Goal: Task Accomplishment & Management: Use online tool/utility

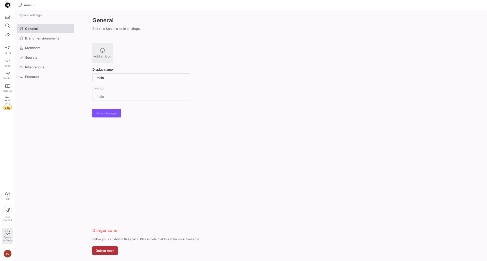
click at [2, 51] on div "Editor Code Monitor Catalog PRs Beta" at bounding box center [7, 62] width 15 height 104
click at [10, 53] on span "Editor" at bounding box center [7, 52] width 7 height 3
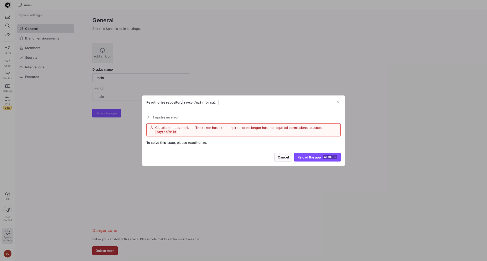
click at [244, 141] on div "To solve this issue, please reauthorize." at bounding box center [243, 143] width 194 height 4
click at [160, 115] on span "1 upstream error" at bounding box center [247, 117] width 188 height 4
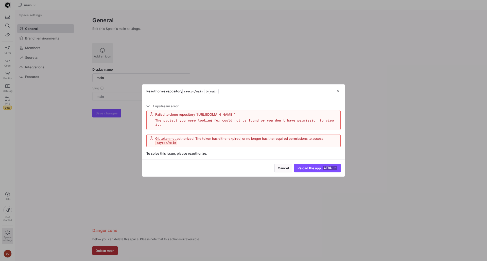
click at [179, 131] on div "Failed to clone repository "https://api.y42.dev/api/1/github-backend/company/17…" at bounding box center [243, 121] width 194 height 22
drag, startPoint x: 179, startPoint y: 131, endPoint x: 205, endPoint y: 151, distance: 33.4
click at [205, 151] on div "1 upstream error Failed to clone repository "[URL][DOMAIN_NAME]" The project yo…" at bounding box center [243, 128] width 194 height 53
click at [205, 152] on div "To solve this issue, please reauthorize." at bounding box center [243, 154] width 194 height 4
drag, startPoint x: 205, startPoint y: 151, endPoint x: 186, endPoint y: 115, distance: 41.1
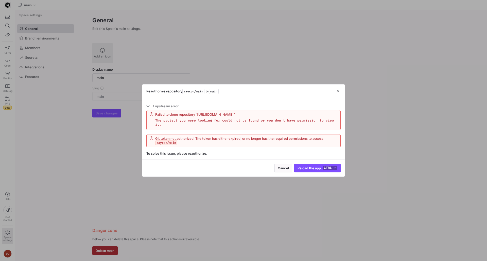
click at [186, 115] on div "1 upstream error Failed to clone repository "[URL][DOMAIN_NAME]" The project yo…" at bounding box center [243, 128] width 194 height 53
click at [186, 115] on div "Failed to clone repository "[URL][DOMAIN_NAME]"" at bounding box center [246, 115] width 182 height 4
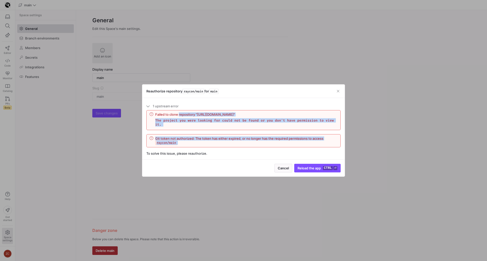
drag, startPoint x: 186, startPoint y: 115, endPoint x: 229, endPoint y: 150, distance: 55.5
click at [229, 150] on div "1 upstream error Failed to clone repository "[URL][DOMAIN_NAME]" The project yo…" at bounding box center [243, 128] width 194 height 53
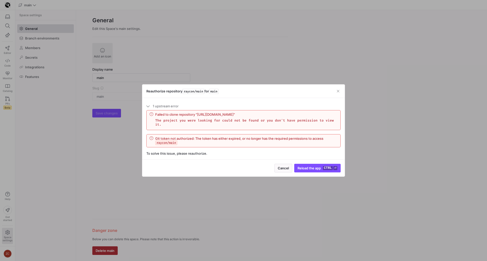
click at [239, 149] on div "1 upstream error Failed to clone repository "[URL][DOMAIN_NAME]" The project yo…" at bounding box center [243, 128] width 194 height 53
click at [181, 147] on y42-info-box "Git token not authorized: The token has either expired, or no longer has the re…" at bounding box center [243, 140] width 194 height 13
click at [316, 167] on span "Reload the app" at bounding box center [308, 168] width 23 height 4
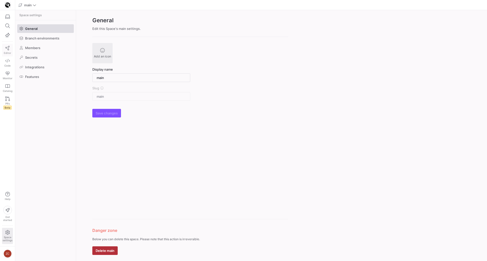
click at [4, 50] on link "Editor" at bounding box center [7, 50] width 11 height 13
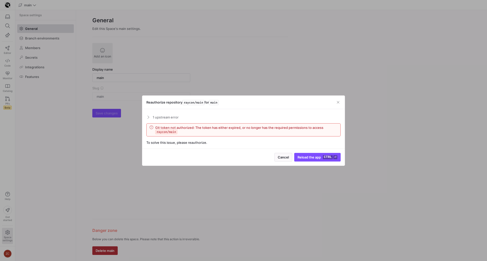
click at [151, 144] on div "To solve this issue, please reauthorize." at bounding box center [243, 143] width 194 height 4
drag, startPoint x: 151, startPoint y: 144, endPoint x: 209, endPoint y: 146, distance: 57.6
click at [209, 146] on div "1 upstream error Failed to clone repository "[URL][DOMAIN_NAME]" The project yo…" at bounding box center [243, 129] width 202 height 40
drag, startPoint x: 209, startPoint y: 146, endPoint x: 188, endPoint y: 123, distance: 30.7
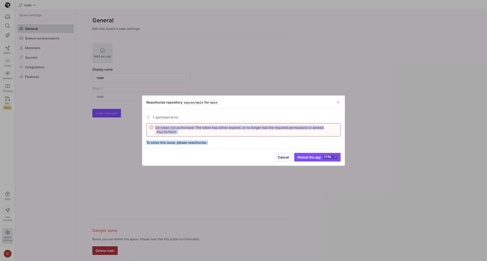
click at [188, 123] on div "1 upstream error Failed to clone repository "[URL][DOMAIN_NAME]" The project yo…" at bounding box center [243, 129] width 202 height 40
click at [188, 123] on y42-info-box "Git token not authorized: The token has either expired, or no longer has the re…" at bounding box center [243, 129] width 194 height 13
drag, startPoint x: 188, startPoint y: 123, endPoint x: 200, endPoint y: 132, distance: 15.4
click at [200, 132] on y42-info-box "Git token not authorized: The token has either expired, or no longer has the re…" at bounding box center [243, 129] width 194 height 13
click at [200, 132] on span "Git token not authorized: The token has either expired, or no longer has the re…" at bounding box center [246, 130] width 182 height 9
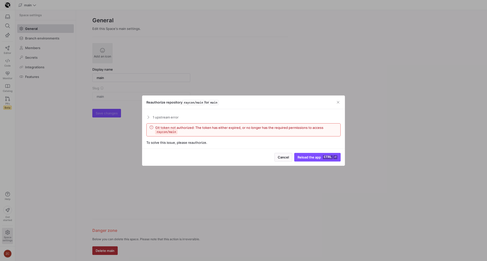
click at [200, 132] on span "Git token not authorized: The token has either expired, or no longer has the re…" at bounding box center [246, 130] width 182 height 9
click at [147, 117] on span at bounding box center [147, 117] width 4 height 2
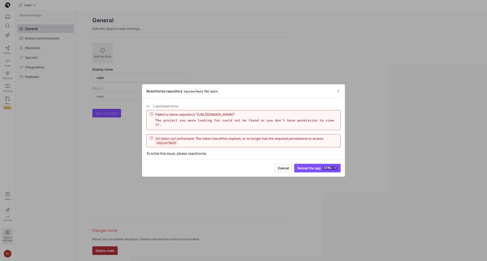
click at [188, 127] on markdown "The project you were looking for could not be found or you don't have permissio…" at bounding box center [246, 123] width 182 height 9
click at [205, 117] on div "Failed to clone repository "[URL][DOMAIN_NAME]"" at bounding box center [246, 115] width 182 height 4
drag, startPoint x: 205, startPoint y: 119, endPoint x: 198, endPoint y: 116, distance: 8.3
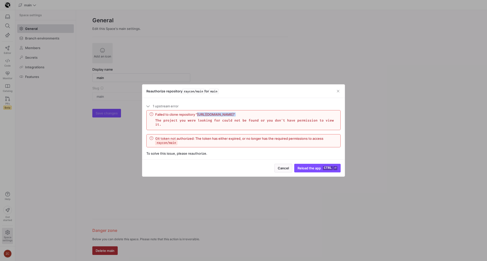
click at [198, 116] on div "Failed to clone repository "[URL][DOMAIN_NAME]"" at bounding box center [246, 115] width 182 height 4
drag, startPoint x: 340, startPoint y: 92, endPoint x: 338, endPoint y: 91, distance: 2.6
click at [338, 91] on div "Reauthorize repository raycon/main for main" at bounding box center [243, 91] width 202 height 13
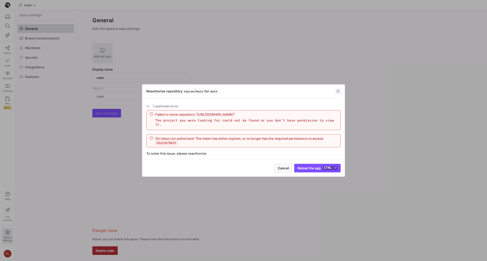
click at [338, 91] on span "button" at bounding box center [337, 91] width 5 height 5
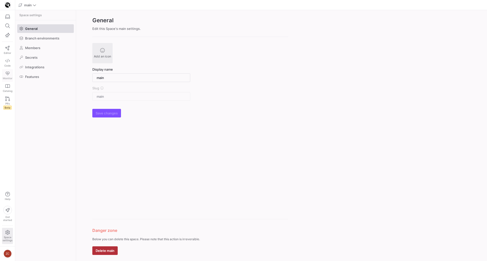
click at [8, 75] on icon at bounding box center [7, 73] width 5 height 5
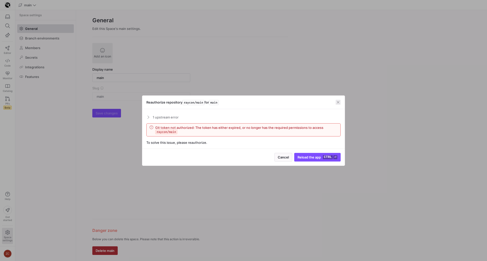
click at [339, 101] on span "button" at bounding box center [337, 102] width 5 height 5
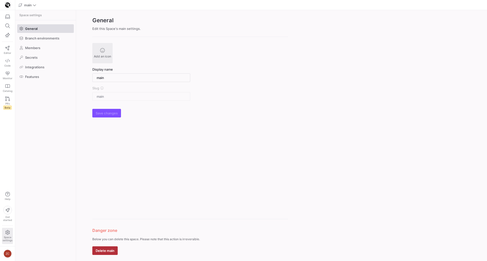
click at [6, 235] on span "Space settings" at bounding box center [8, 236] width 10 height 12
click at [42, 48] on span at bounding box center [45, 48] width 56 height 8
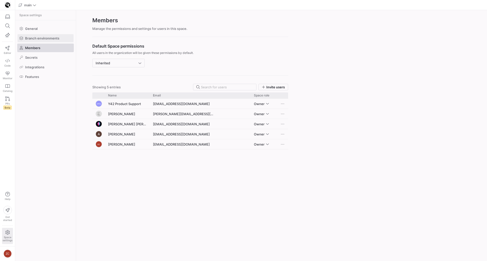
click at [53, 40] on span "Branch environments" at bounding box center [42, 38] width 34 height 4
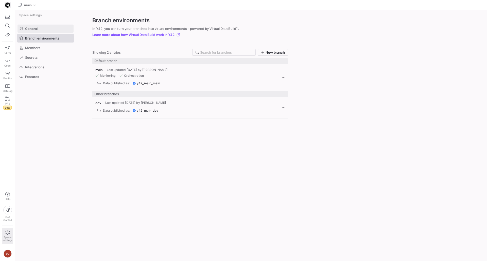
click at [46, 32] on span at bounding box center [45, 29] width 56 height 8
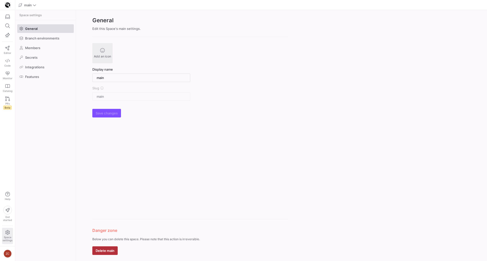
click at [0, 25] on div "Editor Code Monitor Catalog PRs Beta" at bounding box center [7, 62] width 15 height 104
click at [8, 50] on icon at bounding box center [7, 48] width 4 height 5
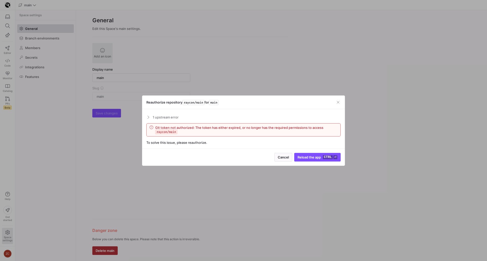
click at [150, 143] on div "To solve this issue, please reauthorize." at bounding box center [243, 143] width 194 height 4
click at [156, 126] on span "Git token not authorized: The token has either expired, or no longer has the re…" at bounding box center [246, 130] width 182 height 9
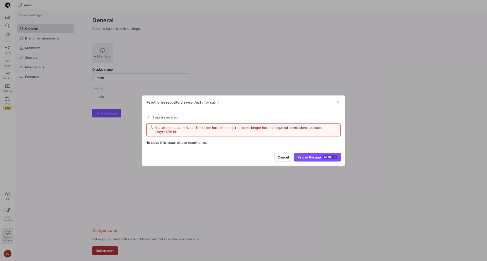
click at [159, 121] on mat-expansion-panel-header "1 upstream error" at bounding box center [243, 117] width 194 height 8
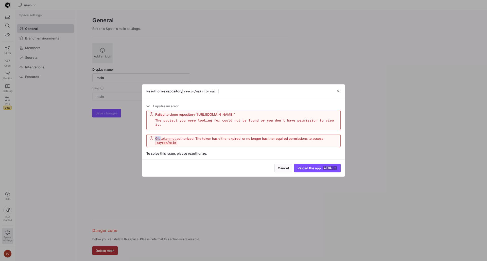
click at [159, 121] on mat-expansion-panel "1 upstream error Failed to clone repository "[URL][DOMAIN_NAME]" The project yo…" at bounding box center [243, 117] width 194 height 30
click at [175, 125] on p "The project you were looking for could not be found or you don't have permissio…" at bounding box center [246, 123] width 182 height 8
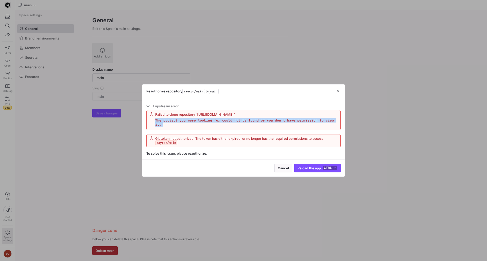
click at [175, 125] on p "The project you were looking for could not be found or you don't have permissio…" at bounding box center [246, 123] width 182 height 8
click at [340, 90] on span "button" at bounding box center [337, 91] width 5 height 5
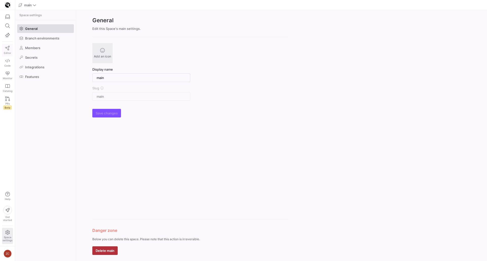
click at [7, 52] on span "Editor" at bounding box center [7, 52] width 7 height 3
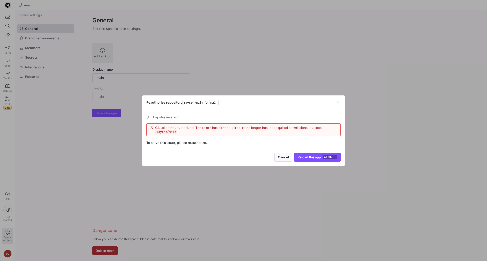
click at [175, 116] on span "1 upstream error" at bounding box center [247, 117] width 188 height 4
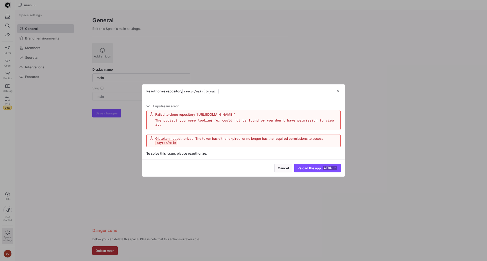
click at [249, 139] on span "Git token not authorized: The token has either expired, or no longer has the re…" at bounding box center [246, 141] width 182 height 9
click at [0, 63] on div at bounding box center [243, 130] width 487 height 261
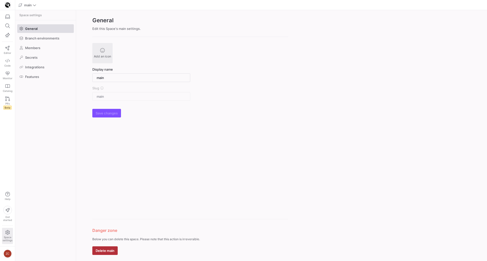
click at [0, 63] on div "Editor Code Monitor Catalog PRs Beta" at bounding box center [7, 62] width 15 height 104
click at [4, 64] on link "Code" at bounding box center [7, 63] width 11 height 13
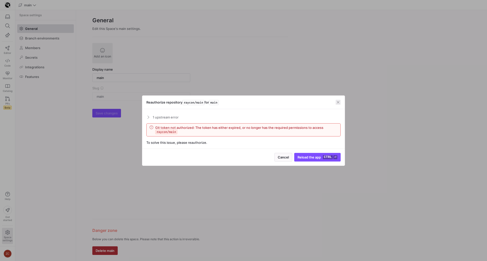
drag, startPoint x: 342, startPoint y: 102, endPoint x: 339, endPoint y: 102, distance: 3.3
click at [339, 102] on div "Reauthorize repository raycon/main for main" at bounding box center [243, 102] width 202 height 13
click at [339, 102] on span "button" at bounding box center [337, 102] width 5 height 5
